Goal: Transaction & Acquisition: Download file/media

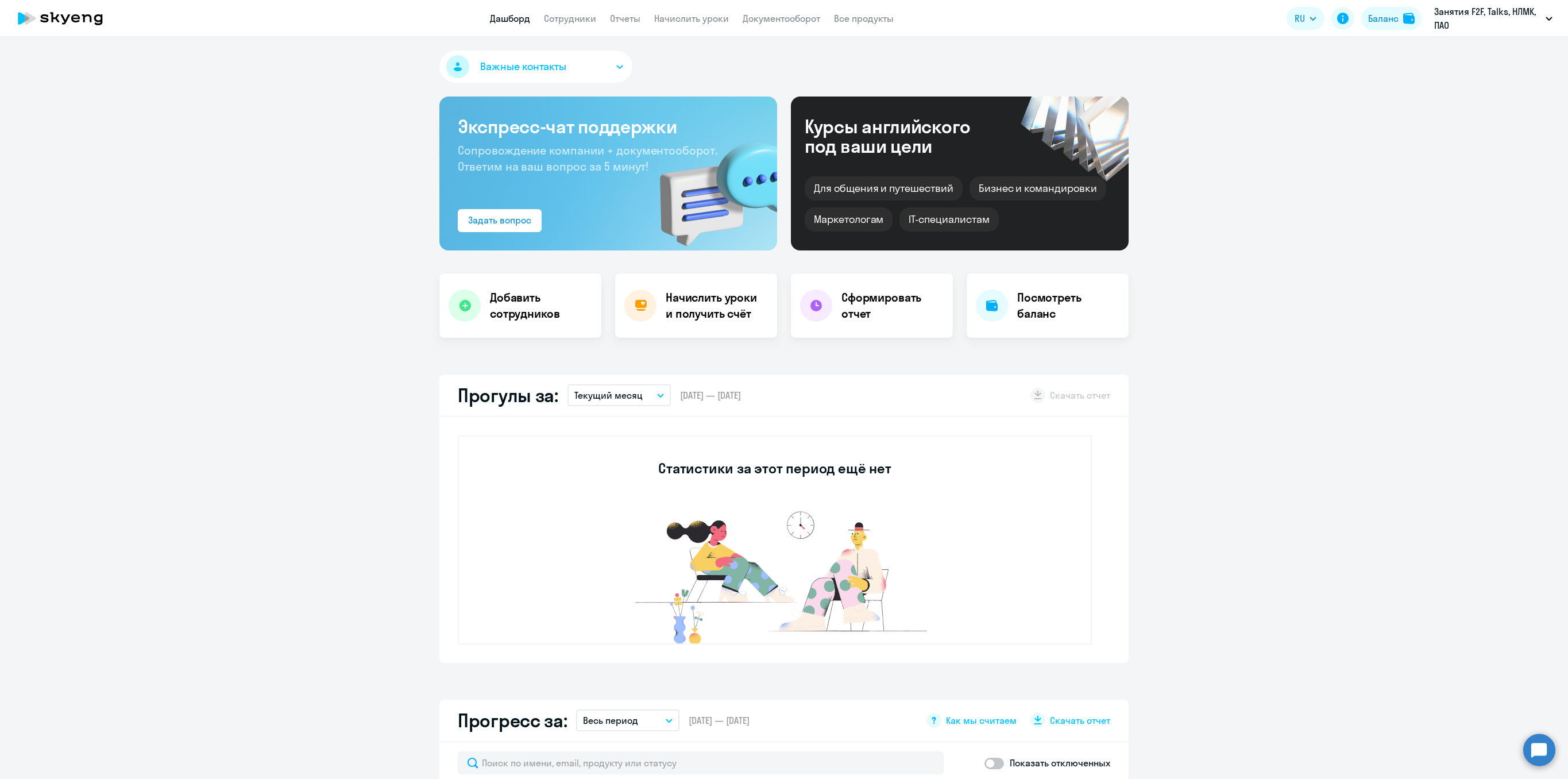
select select "30"
click at [625, 17] on link "Отчеты" at bounding box center [625, 18] width 31 height 12
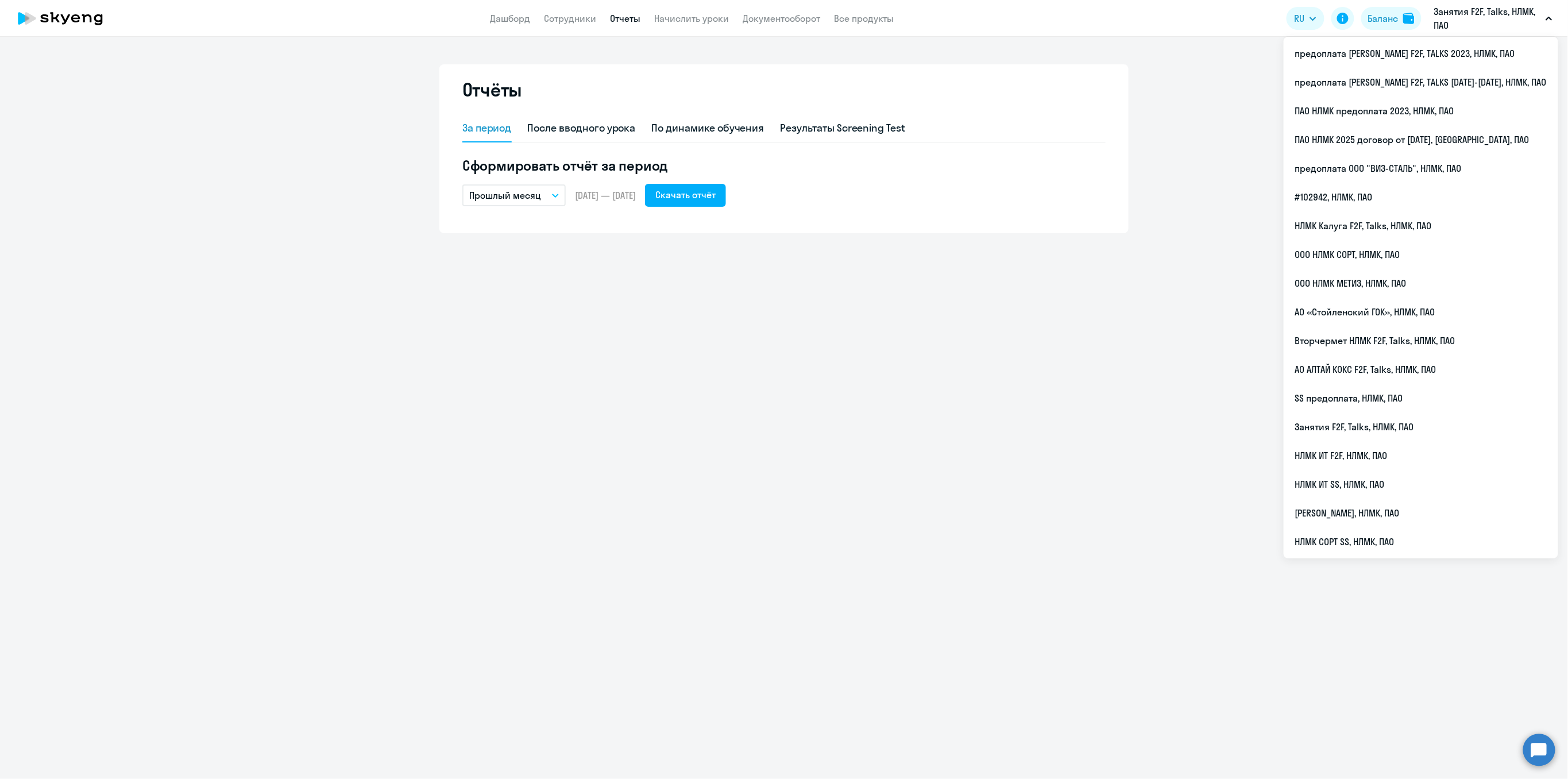
click at [545, 200] on button "Прошлый месяц" at bounding box center [514, 195] width 104 height 22
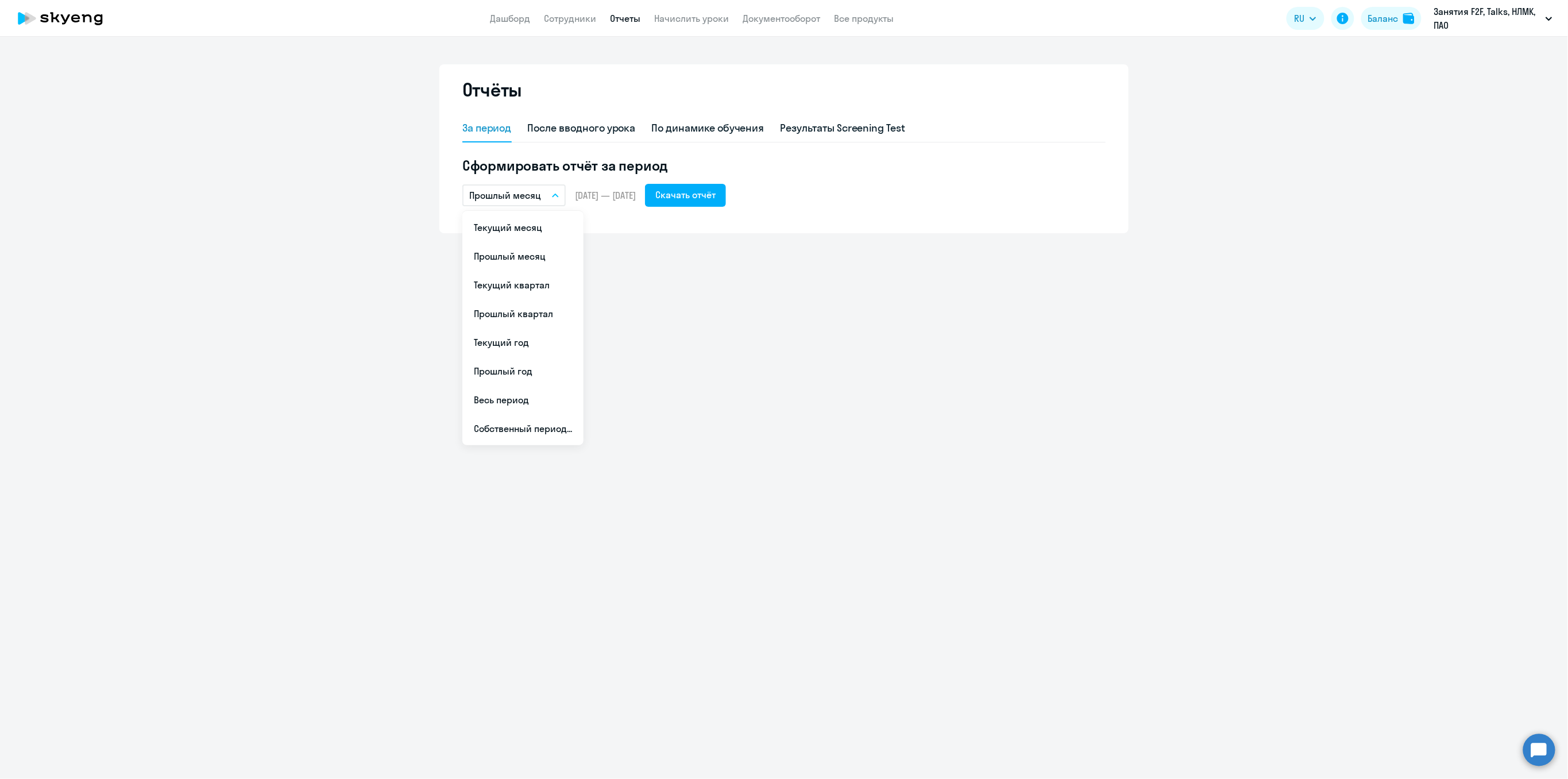
click at [1098, 368] on div "Отчёты За период После вводного урока По динамике обучения Результаты Screening…" at bounding box center [784, 407] width 1568 height 742
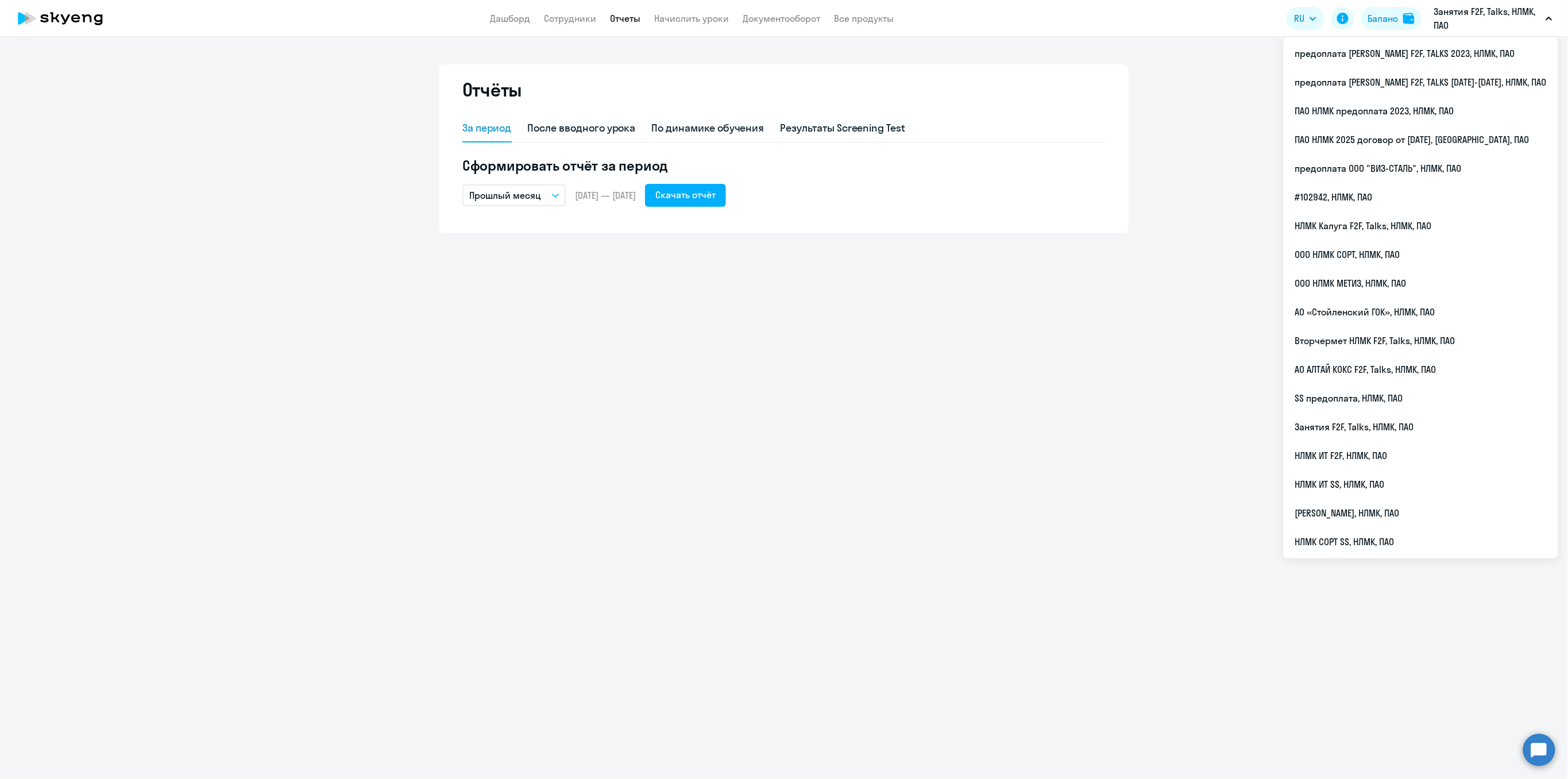
click at [1528, 16] on p "Занятия F2F, Talks, НЛМК, ПАО" at bounding box center [1486, 18] width 107 height 28
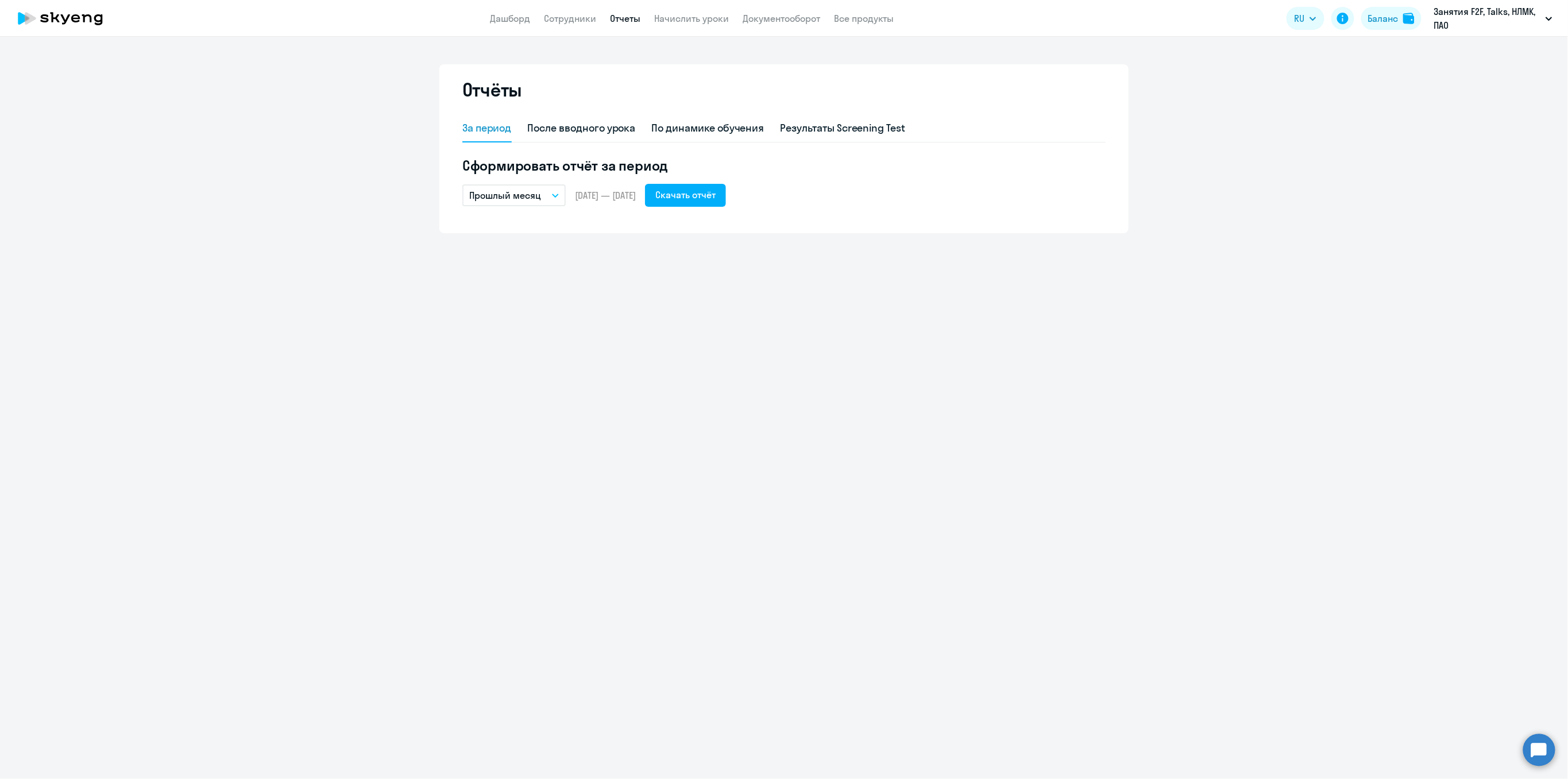
click at [1536, 16] on p "Занятия F2F, Talks, НЛМК, ПАО" at bounding box center [1486, 18] width 107 height 28
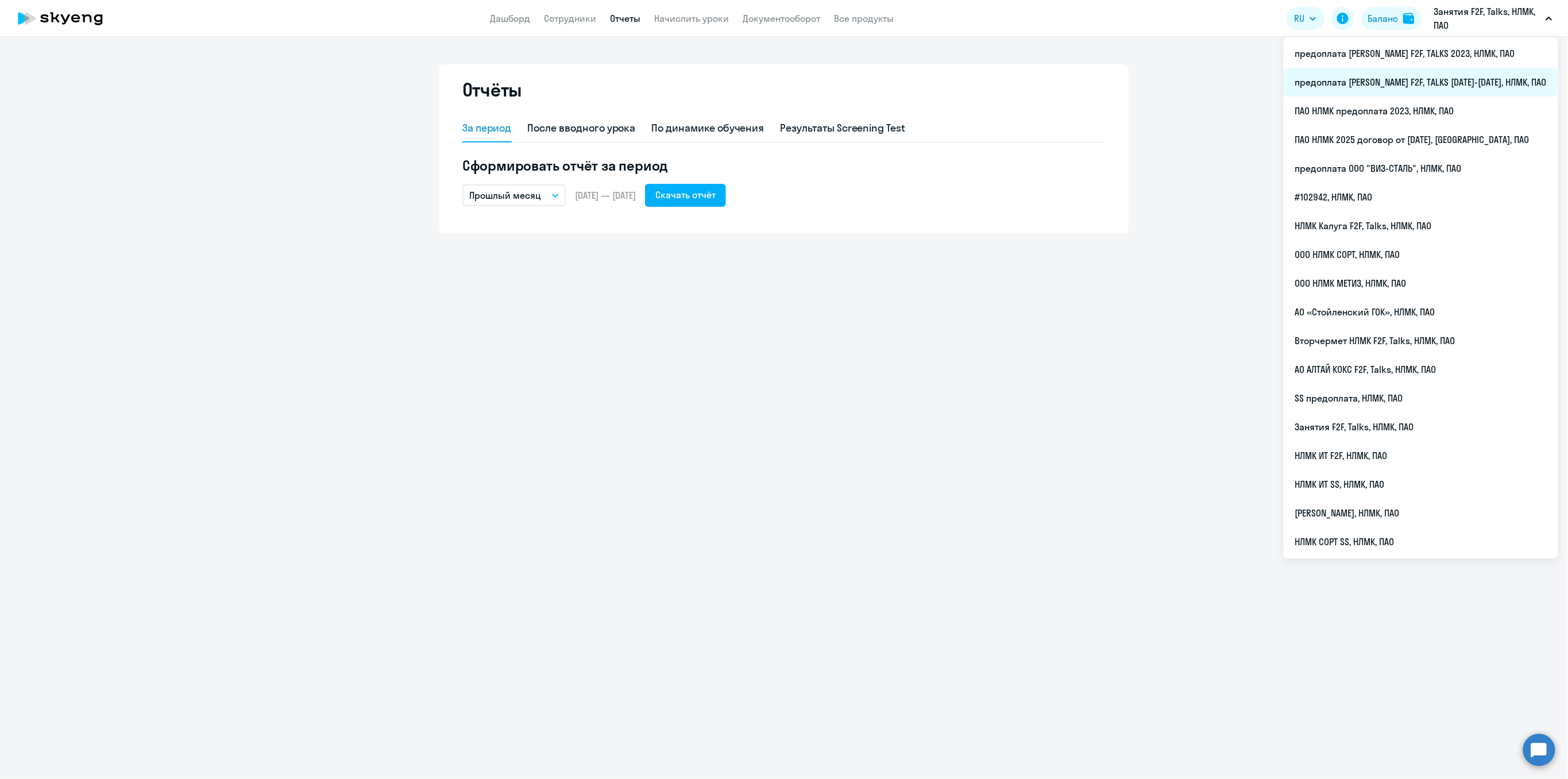
click at [1434, 80] on li "предоплата [PERSON_NAME] F2F, TALKS [DATE]-[DATE], НЛМК, ПАО" at bounding box center [1421, 83] width 275 height 29
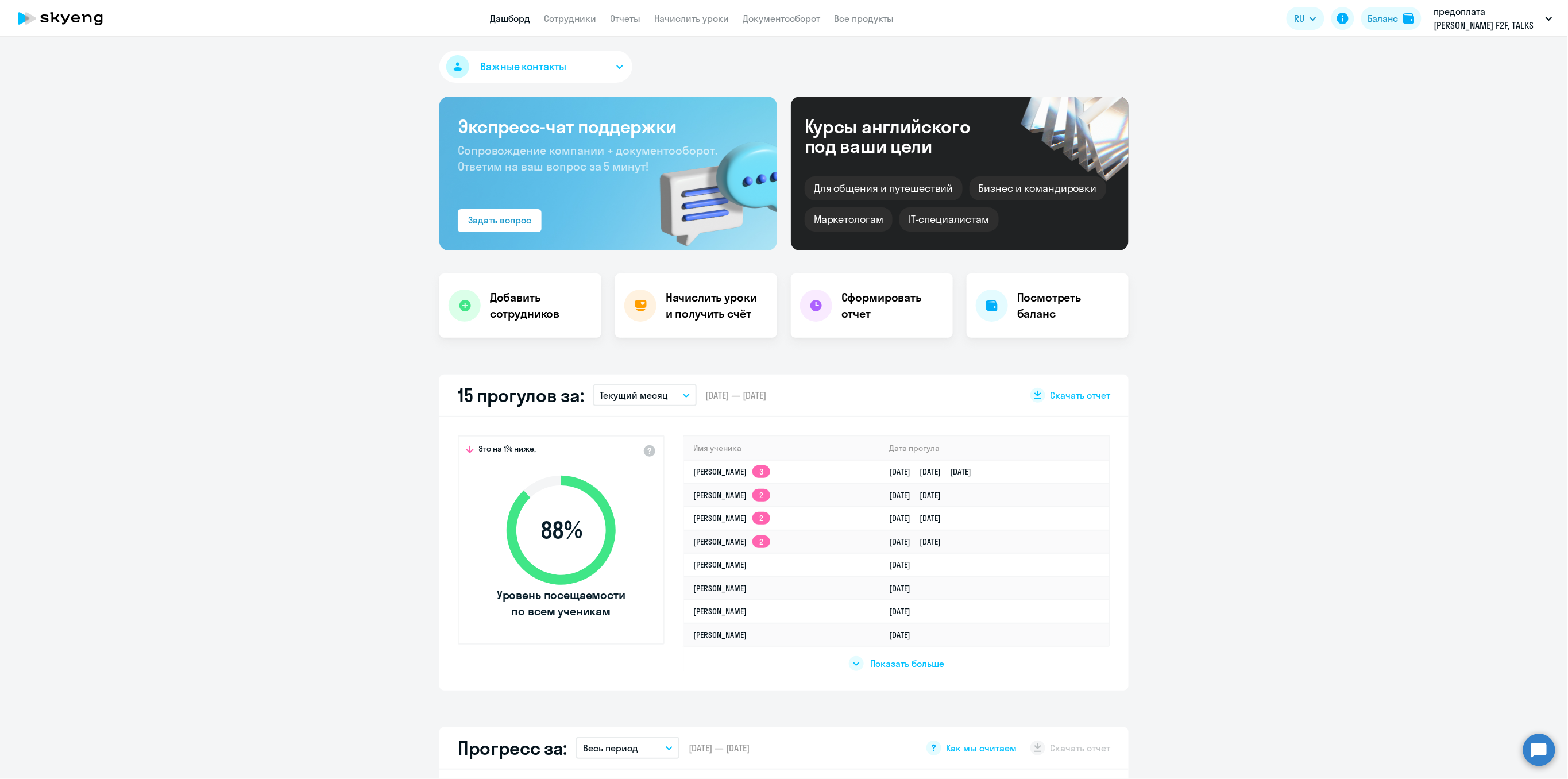
select select "30"
click at [623, 18] on link "Отчеты" at bounding box center [625, 18] width 31 height 12
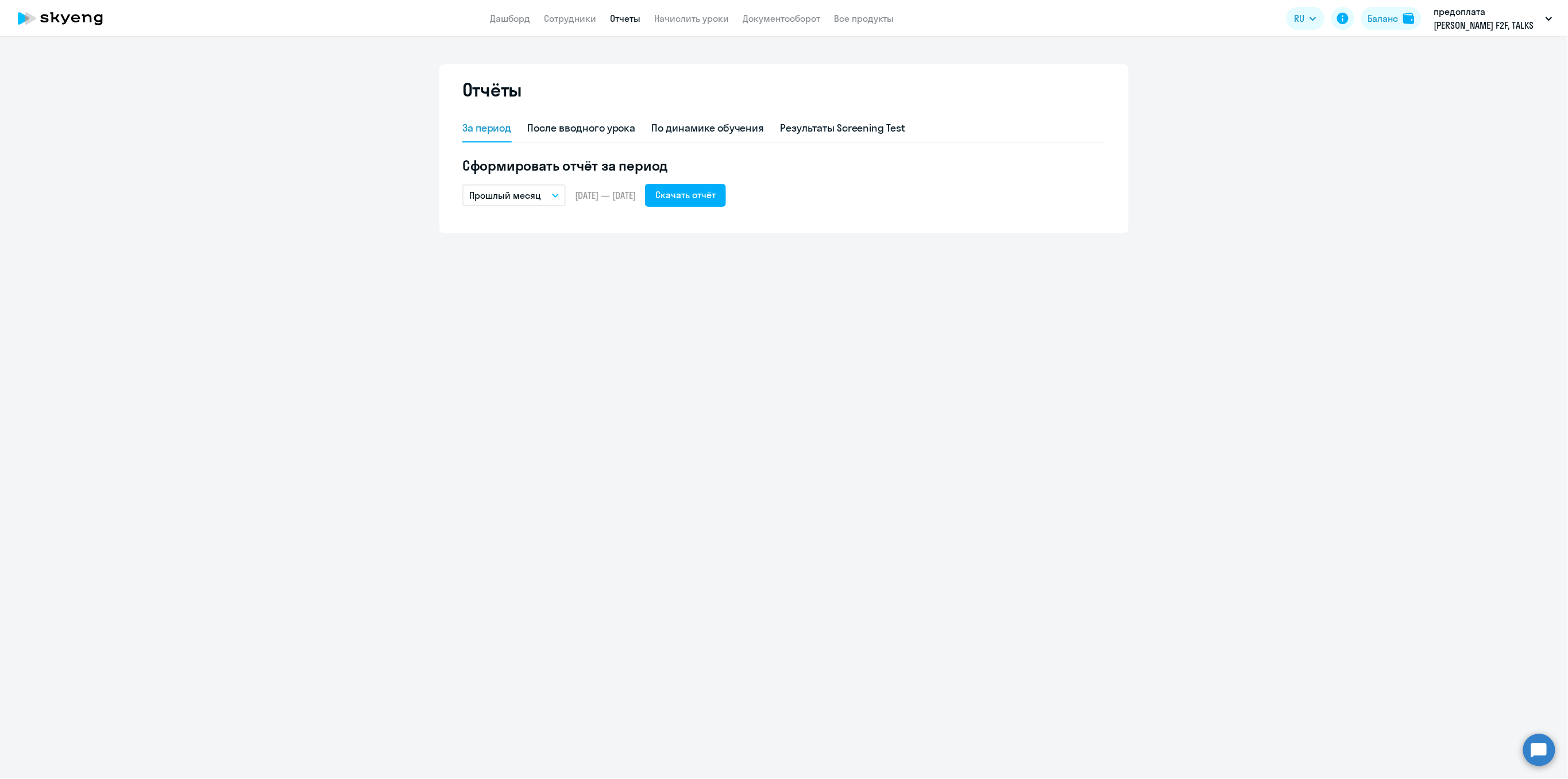
click at [557, 194] on icon "button" at bounding box center [555, 196] width 7 height 4
click at [506, 394] on li "Весь период" at bounding box center [522, 400] width 121 height 29
click at [711, 191] on div "Скачать отчёт" at bounding box center [685, 195] width 60 height 13
